Goal: Task Accomplishment & Management: Manage account settings

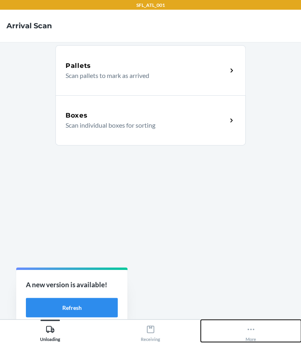
click at [255, 328] on div "More" at bounding box center [250, 332] width 11 height 20
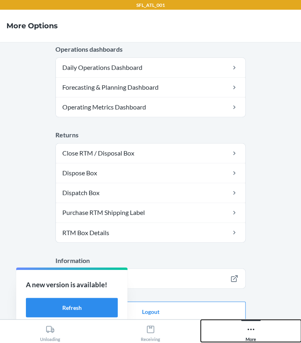
scroll to position [241, 0]
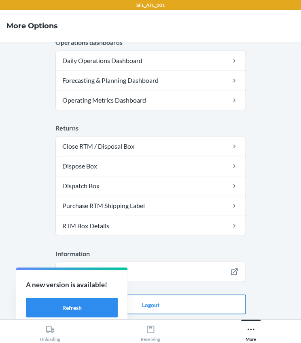
click at [160, 303] on button "Logout" at bounding box center [150, 304] width 190 height 19
